Goal: Transaction & Acquisition: Purchase product/service

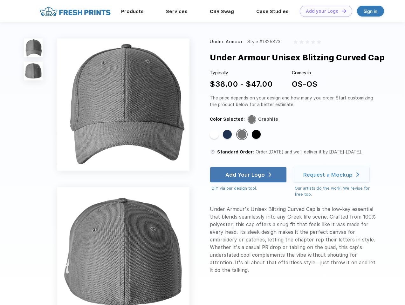
click at [324, 11] on link "Add your Logo Design Tool" at bounding box center [326, 11] width 52 height 11
click at [0, 0] on div "Design Tool" at bounding box center [0, 0] width 0 height 0
click at [341, 11] on link "Add your Logo Design Tool" at bounding box center [326, 11] width 52 height 11
click at [33, 48] on img at bounding box center [33, 47] width 19 height 19
click at [33, 71] on img at bounding box center [33, 71] width 19 height 19
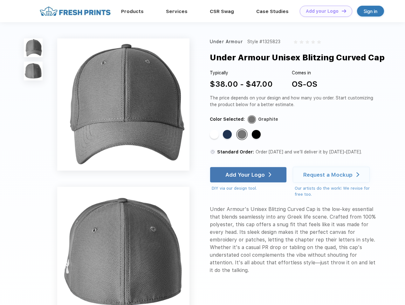
click at [215, 135] on div "Standard Color" at bounding box center [214, 134] width 9 height 9
click at [228, 135] on div "Standard Color" at bounding box center [227, 134] width 9 height 9
click at [243, 135] on div "Standard Color" at bounding box center [242, 134] width 9 height 9
click at [257, 135] on div "Standard Color" at bounding box center [256, 134] width 9 height 9
click at [249, 175] on div "Add Your Logo" at bounding box center [245, 175] width 39 height 6
